Goal: Task Accomplishment & Management: Manage account settings

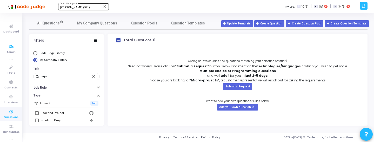
click at [78, 9] on div "[PERSON_NAME] (571) Select Enterprise" at bounding box center [83, 7] width 47 height 8
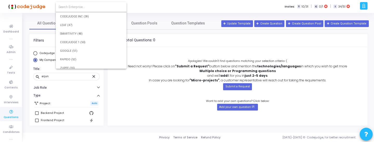
scroll to position [4304, 0]
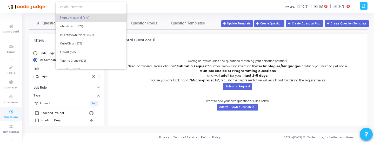
click at [90, 4] on form at bounding box center [91, 7] width 71 height 10
click at [88, 7] on input at bounding box center [90, 7] width 65 height 5
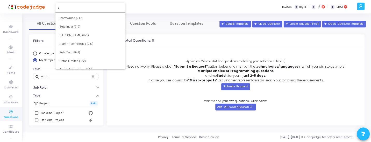
scroll to position [0, 0]
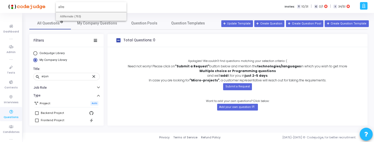
type input "allre"
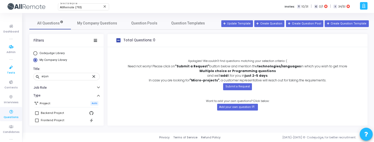
click at [15, 67] on icon at bounding box center [11, 67] width 11 height 6
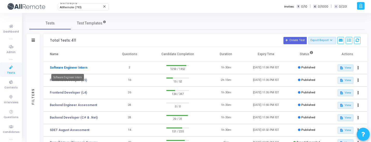
click at [82, 66] on link "Software Engineer Intern" at bounding box center [69, 67] width 38 height 5
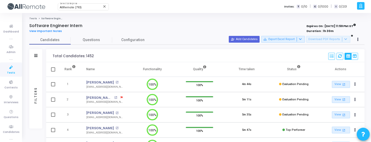
click at [35, 82] on div "Filters" at bounding box center [35, 94] width 5 height 57
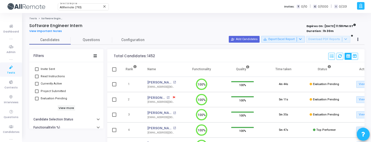
click at [63, 103] on div "Invite Sent Read Instructions Currently Active Project Submitted Evaluation Pen…" at bounding box center [66, 87] width 64 height 49
click at [64, 107] on h6 "View more" at bounding box center [67, 108] width 18 height 6
click at [53, 98] on span "Evaluation Pending" at bounding box center [54, 98] width 26 height 6
click at [37, 100] on input "Evaluation Pending" at bounding box center [37, 100] width 0 height 0
checkbox input "true"
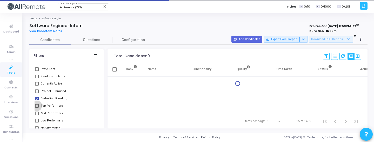
click at [53, 103] on span "Top Performers" at bounding box center [52, 105] width 22 height 6
click at [37, 107] on input "Top Performers" at bounding box center [37, 107] width 0 height 0
checkbox input "true"
click at [53, 113] on span "Mid Performers" at bounding box center [52, 113] width 22 height 6
click at [37, 115] on input "Mid Performers" at bounding box center [37, 115] width 0 height 0
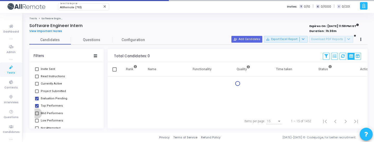
checkbox input "true"
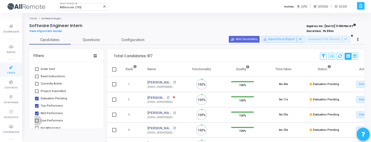
click at [53, 120] on span "Low Performers" at bounding box center [52, 120] width 22 height 6
click at [37, 122] on input "Low Performers" at bounding box center [37, 122] width 0 height 0
checkbox input "true"
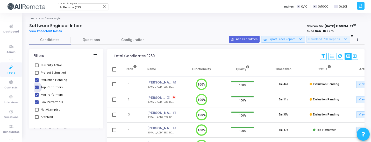
click at [56, 89] on span "Top Performers" at bounding box center [52, 87] width 22 height 6
click at [37, 89] on input "Top Performers" at bounding box center [37, 89] width 0 height 0
checkbox input "false"
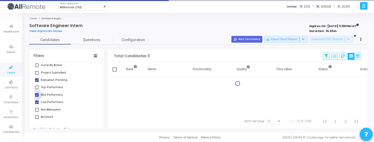
click at [55, 94] on span "Mid Performers" at bounding box center [52, 95] width 22 height 6
click at [37, 96] on input "Mid Performers" at bounding box center [37, 96] width 0 height 0
checkbox input "false"
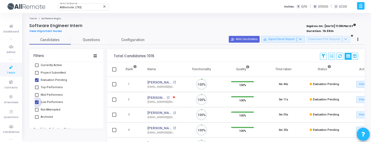
click at [55, 101] on span "Low Performers" at bounding box center [52, 102] width 22 height 6
click at [37, 104] on input "Low Performers" at bounding box center [37, 104] width 0 height 0
checkbox input "false"
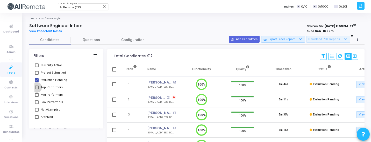
click at [54, 87] on span "Top Performers" at bounding box center [52, 87] width 22 height 6
click at [37, 89] on input "Top Performers" at bounding box center [37, 89] width 0 height 0
checkbox input "true"
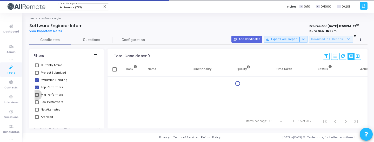
click at [54, 94] on span "Mid Performers" at bounding box center [52, 95] width 22 height 6
click at [37, 96] on input "Mid Performers" at bounding box center [37, 96] width 0 height 0
checkbox input "true"
click at [54, 102] on span "Low Performers" at bounding box center [52, 102] width 22 height 6
click at [37, 104] on input "Low Performers" at bounding box center [37, 104] width 0 height 0
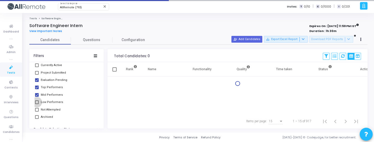
checkbox input "true"
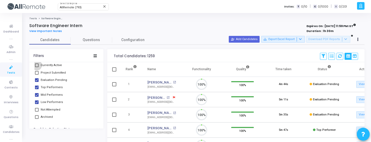
click at [56, 65] on span "Currently Active" at bounding box center [51, 65] width 21 height 6
click at [37, 67] on input "Currently Active" at bounding box center [37, 67] width 0 height 0
checkbox input "true"
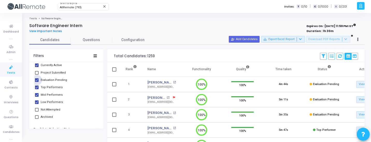
click at [52, 79] on span "Evaluation Pending" at bounding box center [54, 80] width 26 height 6
click at [37, 82] on input "Evaluation Pending" at bounding box center [37, 82] width 0 height 0
checkbox input "false"
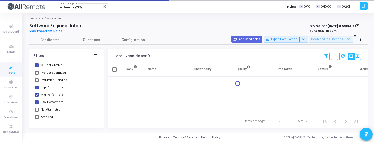
click at [52, 86] on span "Top Performers" at bounding box center [52, 87] width 22 height 6
click at [37, 89] on input "Top Performers" at bounding box center [37, 89] width 0 height 0
checkbox input "false"
click at [56, 99] on span "Low Performers" at bounding box center [52, 102] width 22 height 6
click at [37, 104] on input "Low Performers" at bounding box center [37, 104] width 0 height 0
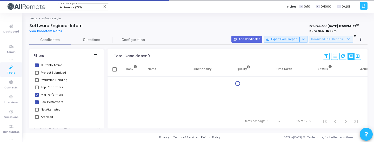
checkbox input "false"
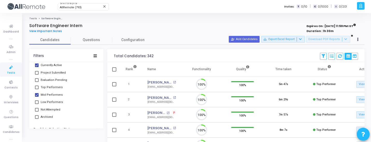
click at [59, 92] on span "Mid Performers" at bounding box center [52, 95] width 22 height 6
click at [37, 96] on input "Mid Performers" at bounding box center [37, 96] width 0 height 0
checkbox input "false"
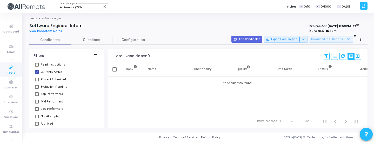
click at [51, 83] on mat-checkbox "Evaluation Pending" at bounding box center [66, 86] width 64 height 7
click at [43, 73] on span "Currently Active" at bounding box center [51, 72] width 21 height 6
click at [37, 74] on input "Currently Active" at bounding box center [37, 74] width 0 height 0
checkbox input "false"
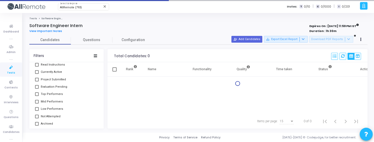
click at [48, 88] on span "Evaluation Pending" at bounding box center [54, 87] width 26 height 6
click at [37, 88] on input "Evaluation Pending" at bounding box center [37, 88] width 0 height 0
checkbox input "true"
click at [48, 93] on span "Top Performers" at bounding box center [52, 94] width 22 height 6
click at [37, 96] on input "Top Performers" at bounding box center [37, 96] width 0 height 0
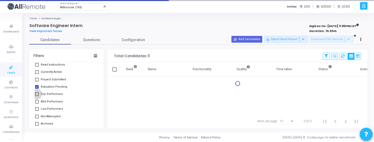
checkbox input "true"
click at [48, 104] on span "Mid Performers" at bounding box center [52, 101] width 22 height 6
click at [37, 103] on input "Mid Performers" at bounding box center [37, 103] width 0 height 0
checkbox input "true"
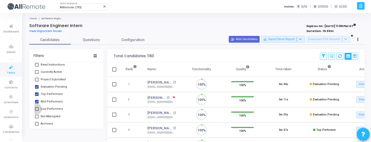
click at [48, 107] on span "Low Performers" at bounding box center [52, 109] width 22 height 6
click at [37, 110] on input "Low Performers" at bounding box center [37, 110] width 0 height 0
checkbox input "true"
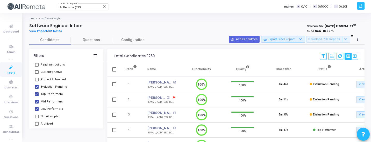
click at [50, 94] on span "Top Performers" at bounding box center [52, 94] width 22 height 6
click at [37, 96] on input "Top Performers" at bounding box center [37, 96] width 0 height 0
checkbox input "false"
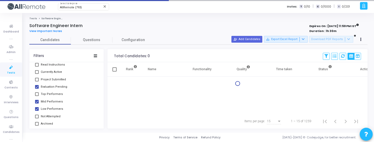
click at [52, 103] on span "Mid Performers" at bounding box center [52, 101] width 22 height 6
click at [37, 103] on input "Mid Performers" at bounding box center [37, 103] width 0 height 0
checkbox input "false"
click at [52, 109] on span "Low Performers" at bounding box center [52, 109] width 22 height 6
click at [37, 110] on input "Low Performers" at bounding box center [37, 110] width 0 height 0
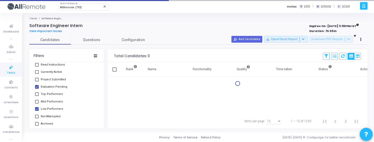
checkbox input "false"
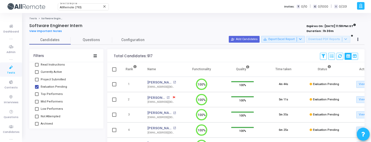
click at [47, 85] on span "Evaluation Pending" at bounding box center [54, 87] width 26 height 6
click at [37, 88] on input "Evaluation Pending" at bounding box center [37, 88] width 0 height 0
click at [48, 87] on span "Evaluation Pending" at bounding box center [54, 87] width 26 height 6
click at [37, 88] on input "Evaluation Pending" at bounding box center [37, 88] width 0 height 0
checkbox input "true"
